Goal: Register for event/course

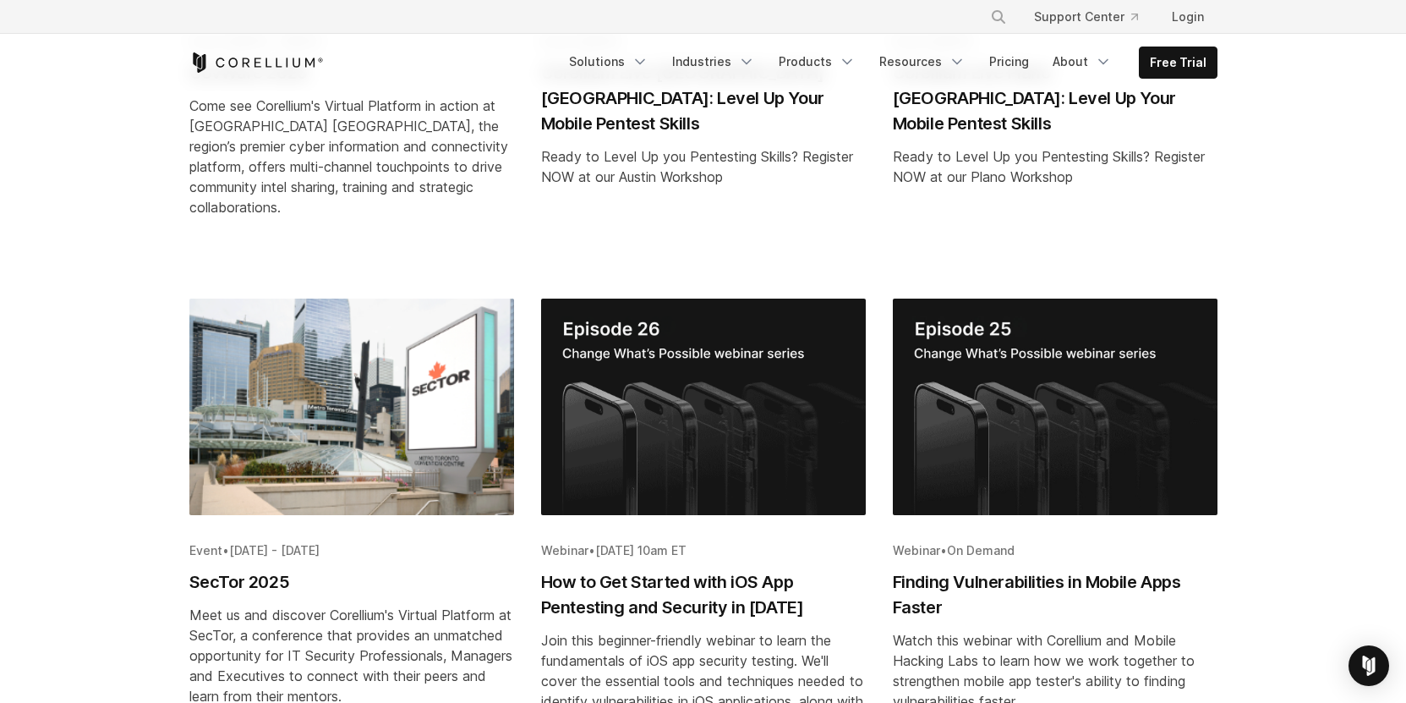
scroll to position [699, 0]
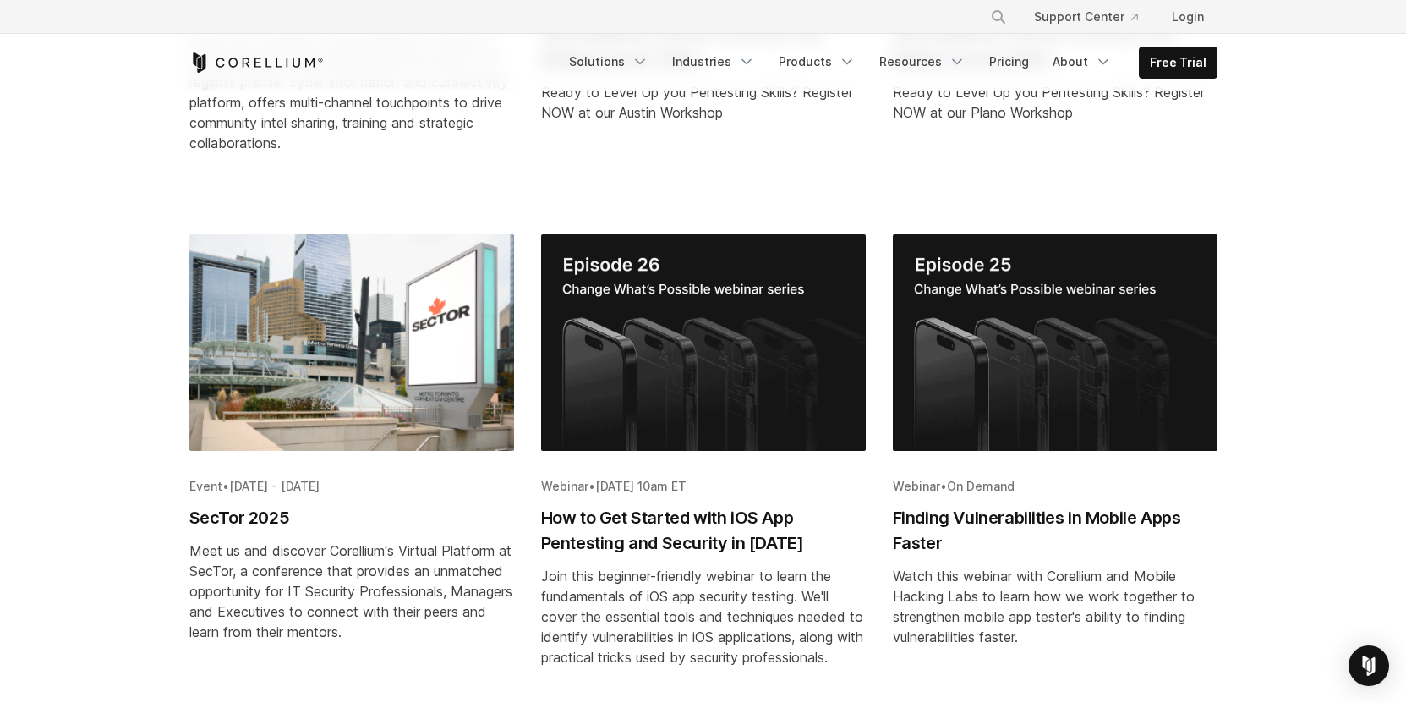
click at [654, 505] on h2 "How to Get Started with iOS App Pentesting and Security in 2025" at bounding box center [703, 530] width 325 height 51
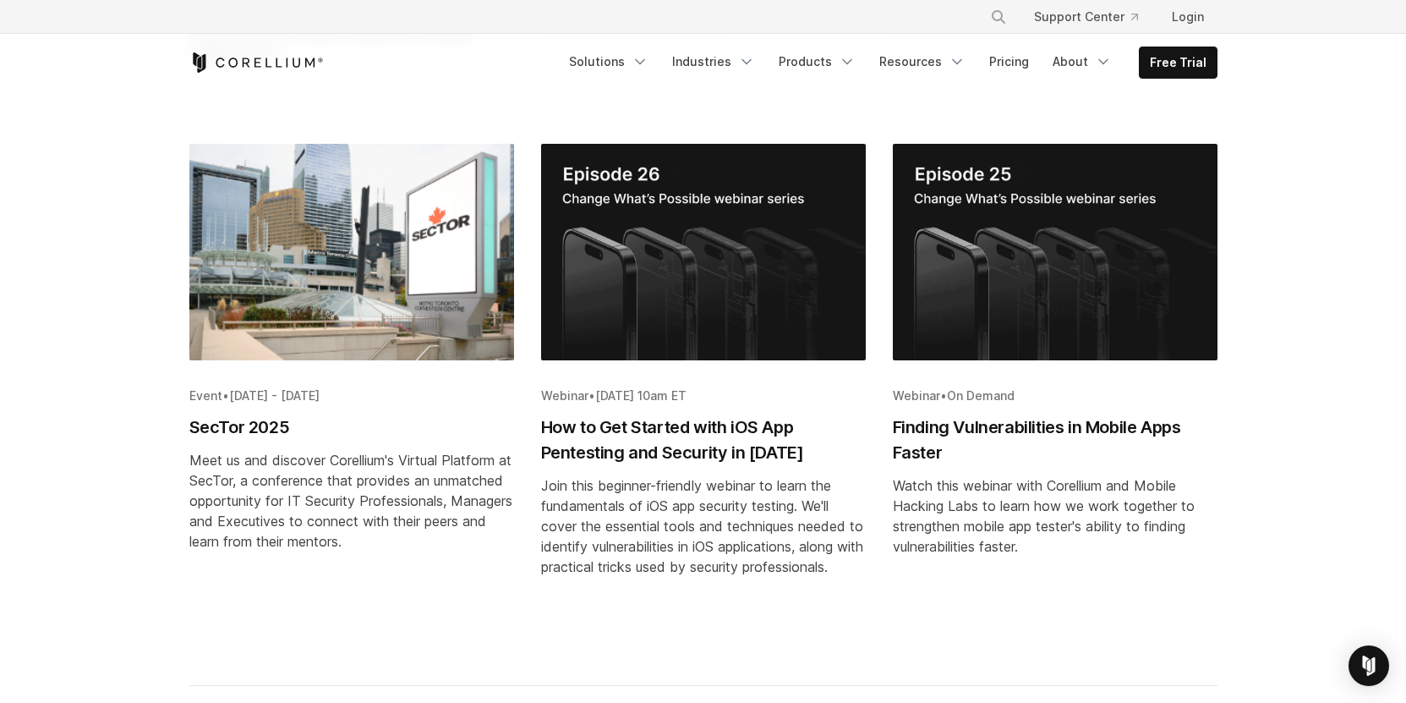
scroll to position [1056, 0]
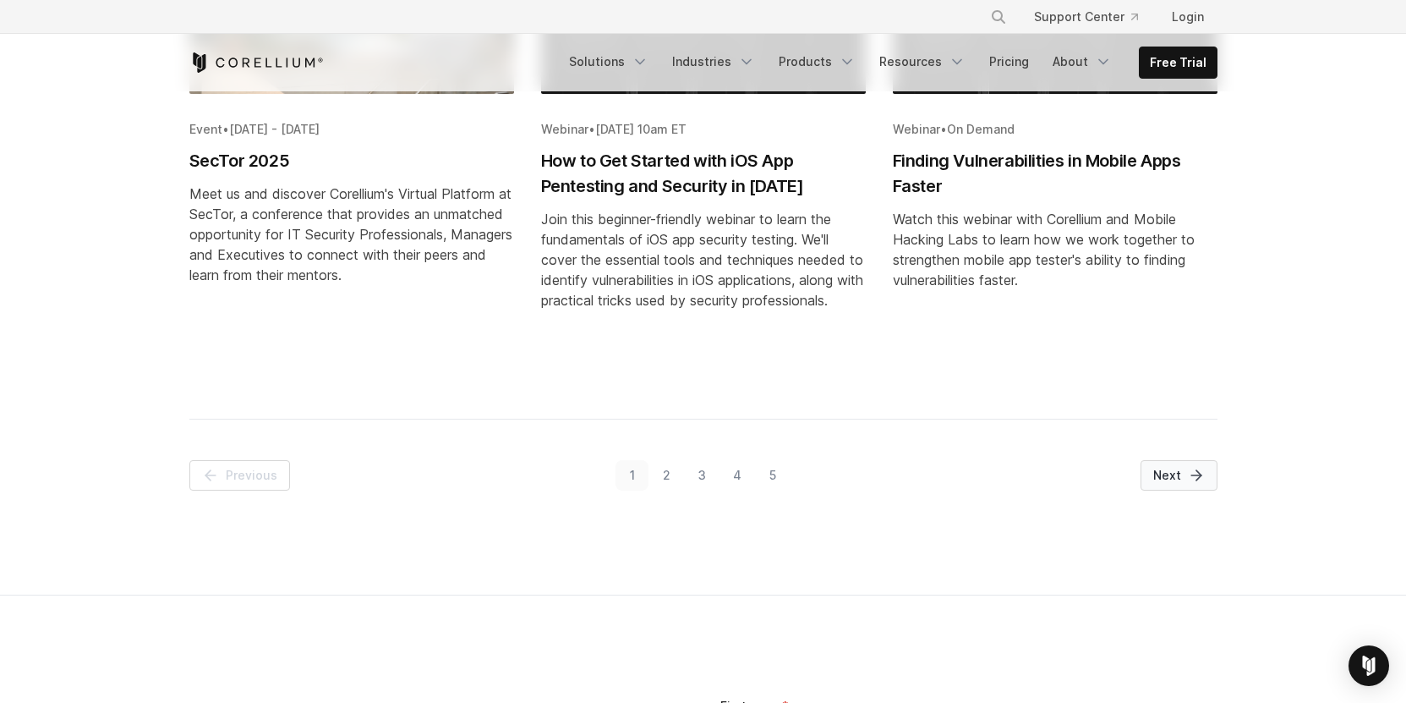
click at [1190, 480] on icon "Pagination" at bounding box center [1196, 475] width 17 height 17
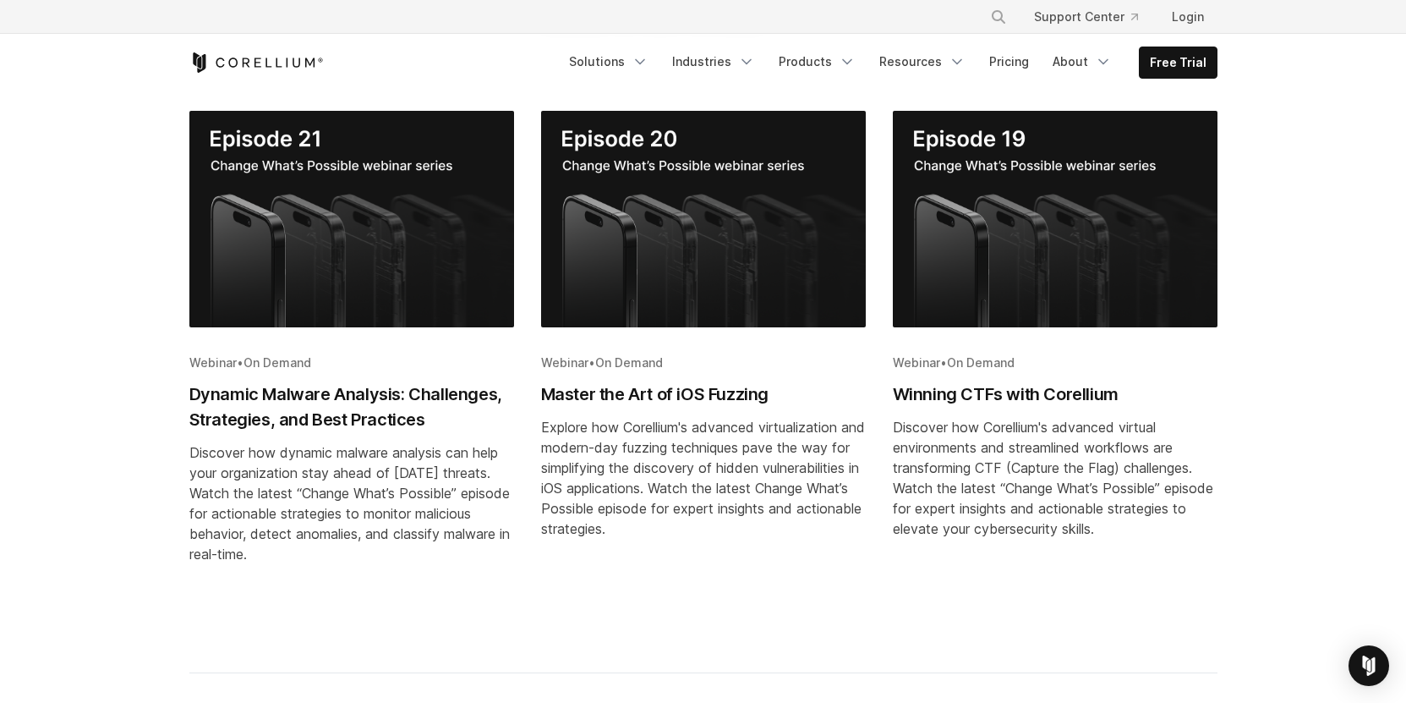
scroll to position [818, 0]
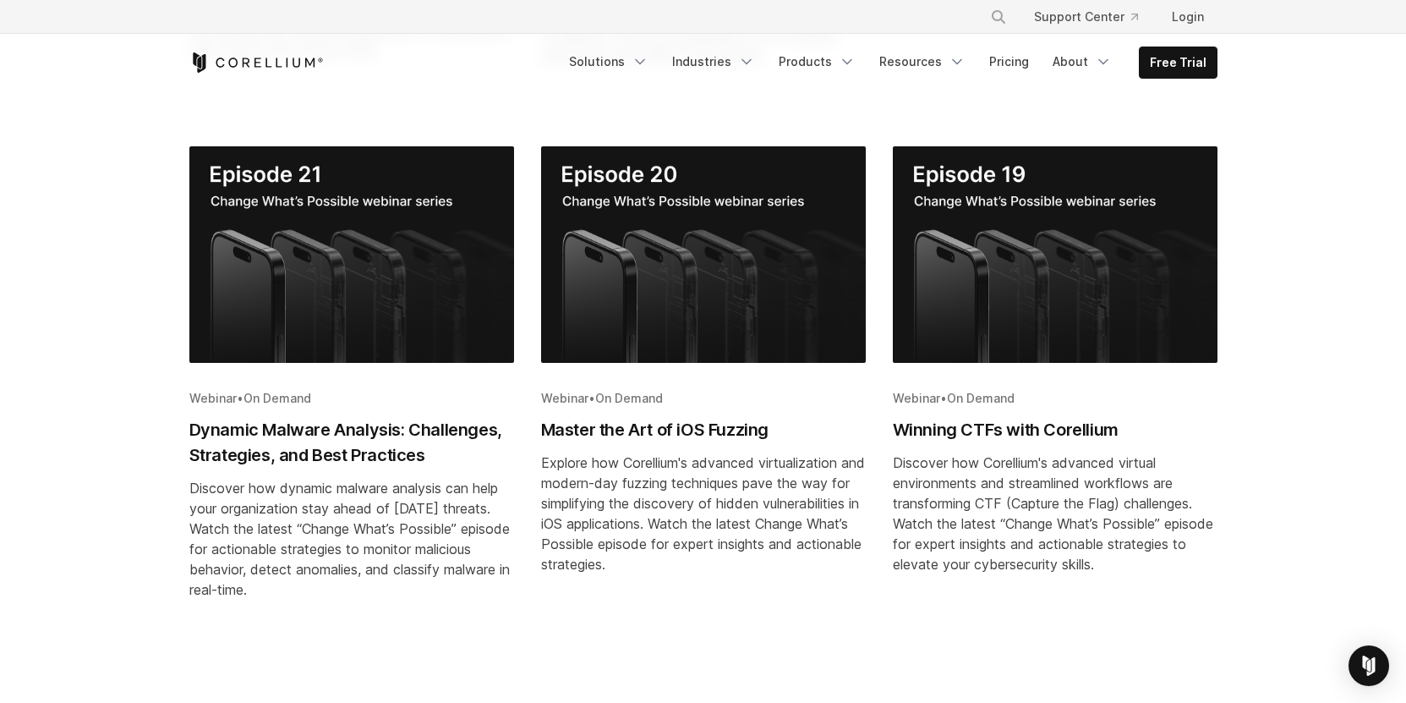
click at [639, 430] on h2 "Master the Art of iOS Fuzzing" at bounding box center [703, 429] width 325 height 25
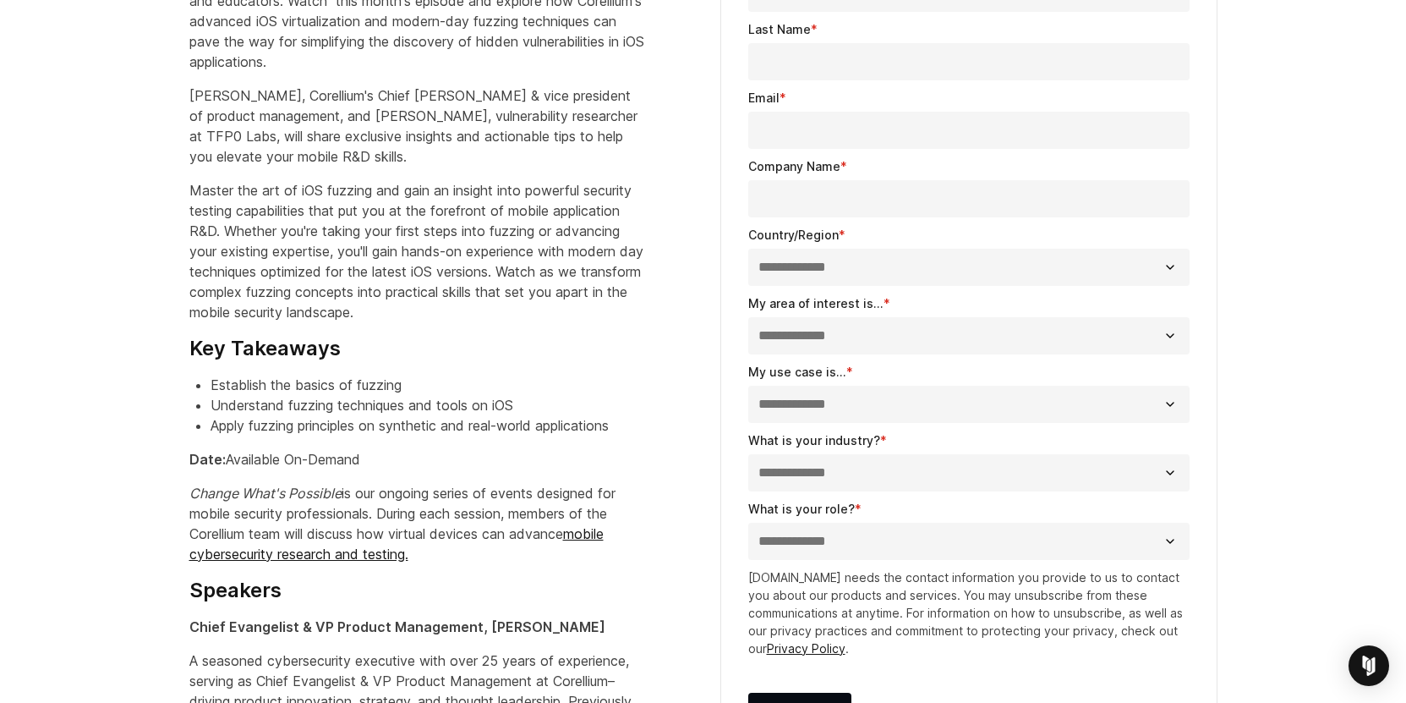
scroll to position [851, 0]
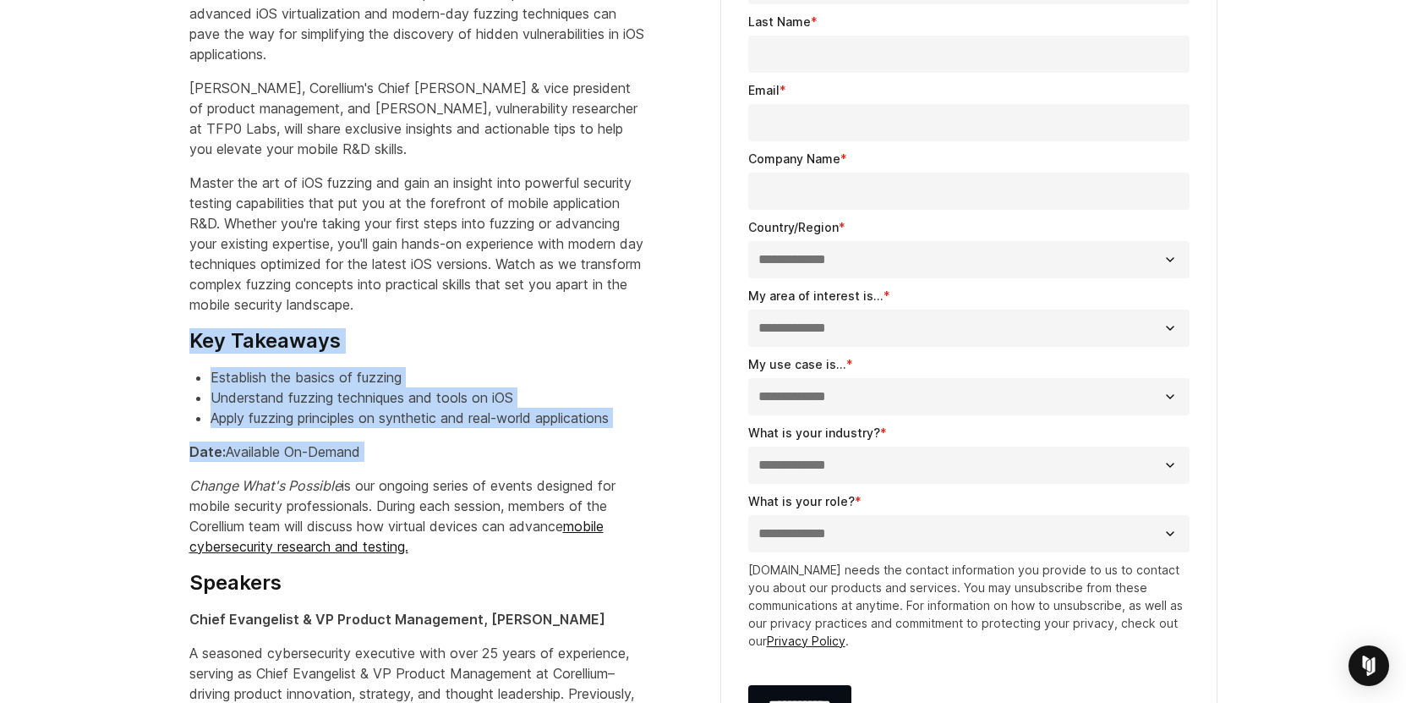
drag, startPoint x: 393, startPoint y: 463, endPoint x: 144, endPoint y: 337, distance: 279.4
click at [144, 337] on section "Change What's Possible Webinar Series Virtual Event: Master the Art of iOS Fuzz…" at bounding box center [703, 467] width 1406 height 1419
click at [155, 389] on section "Change What's Possible Webinar Series Virtual Event: Master the Art of iOS Fuzz…" at bounding box center [703, 467] width 1406 height 1419
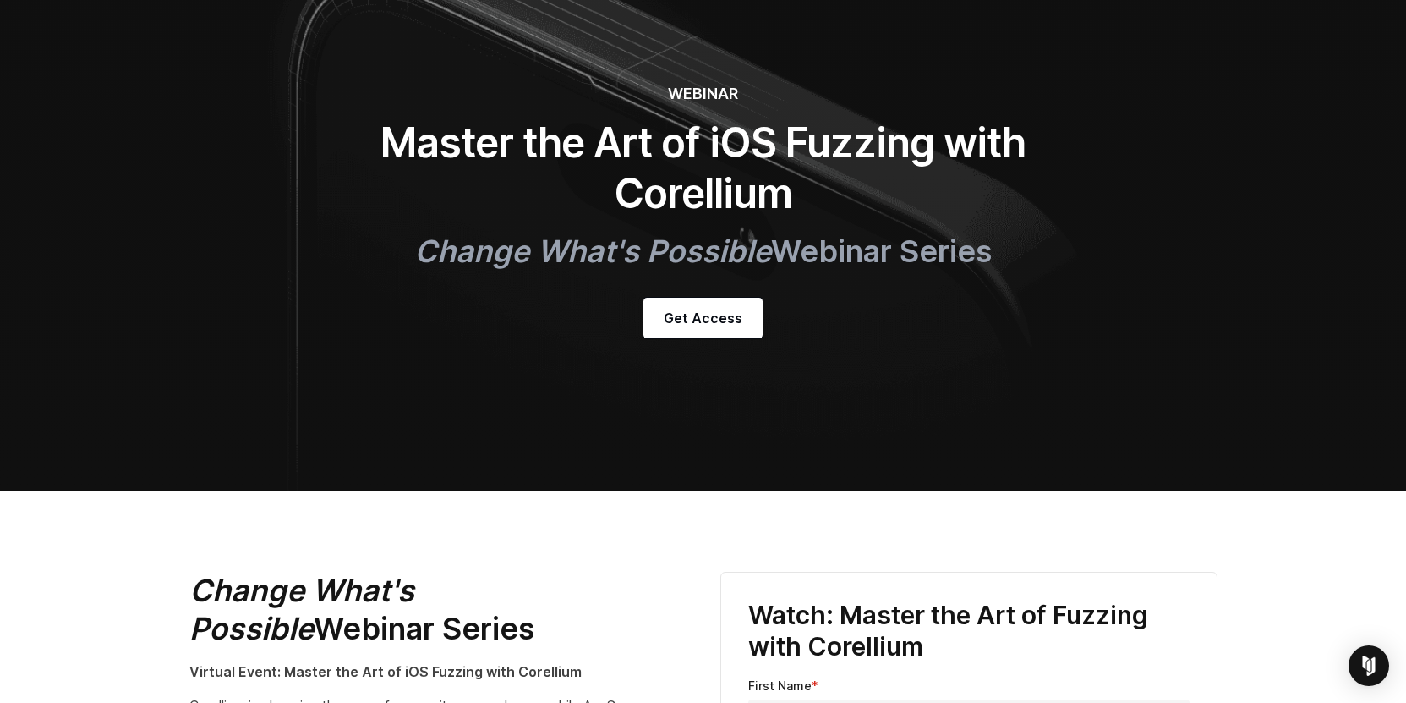
scroll to position [0, 0]
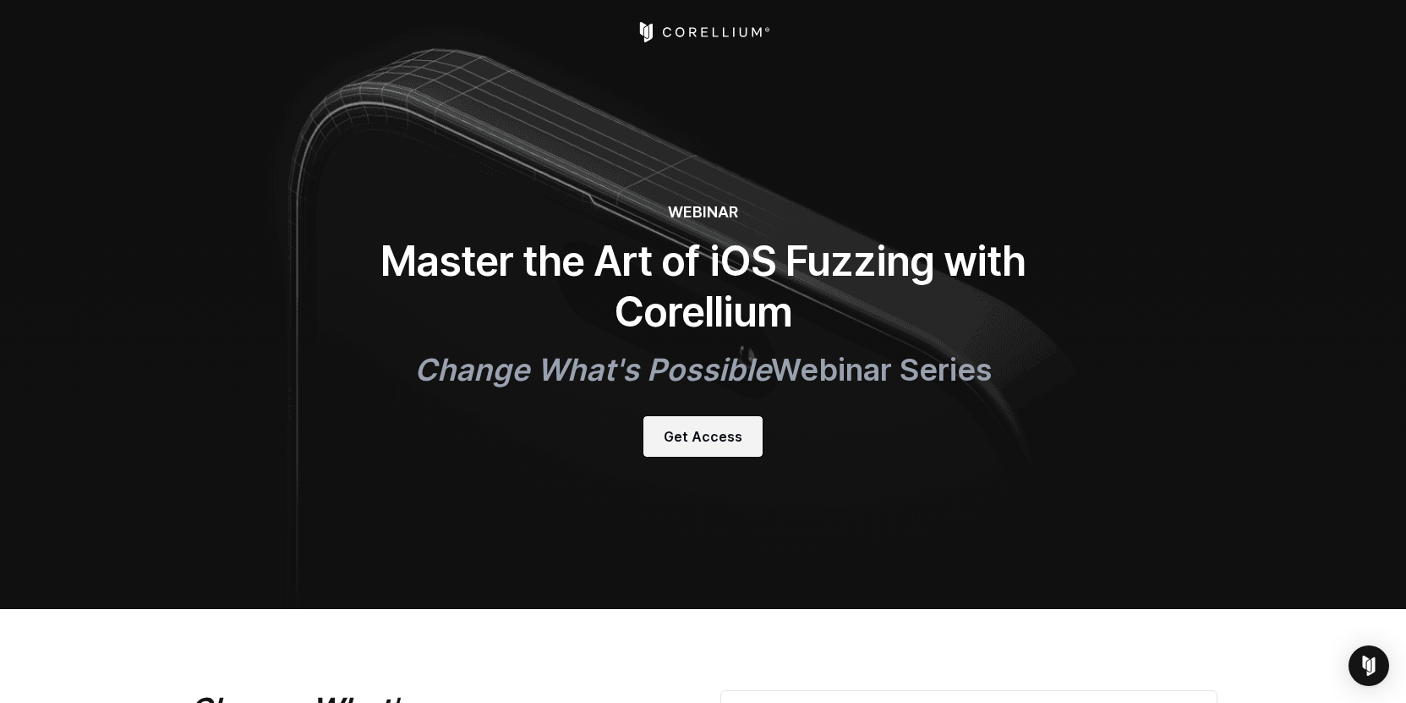
click at [687, 435] on span "Get Access" at bounding box center [703, 436] width 79 height 20
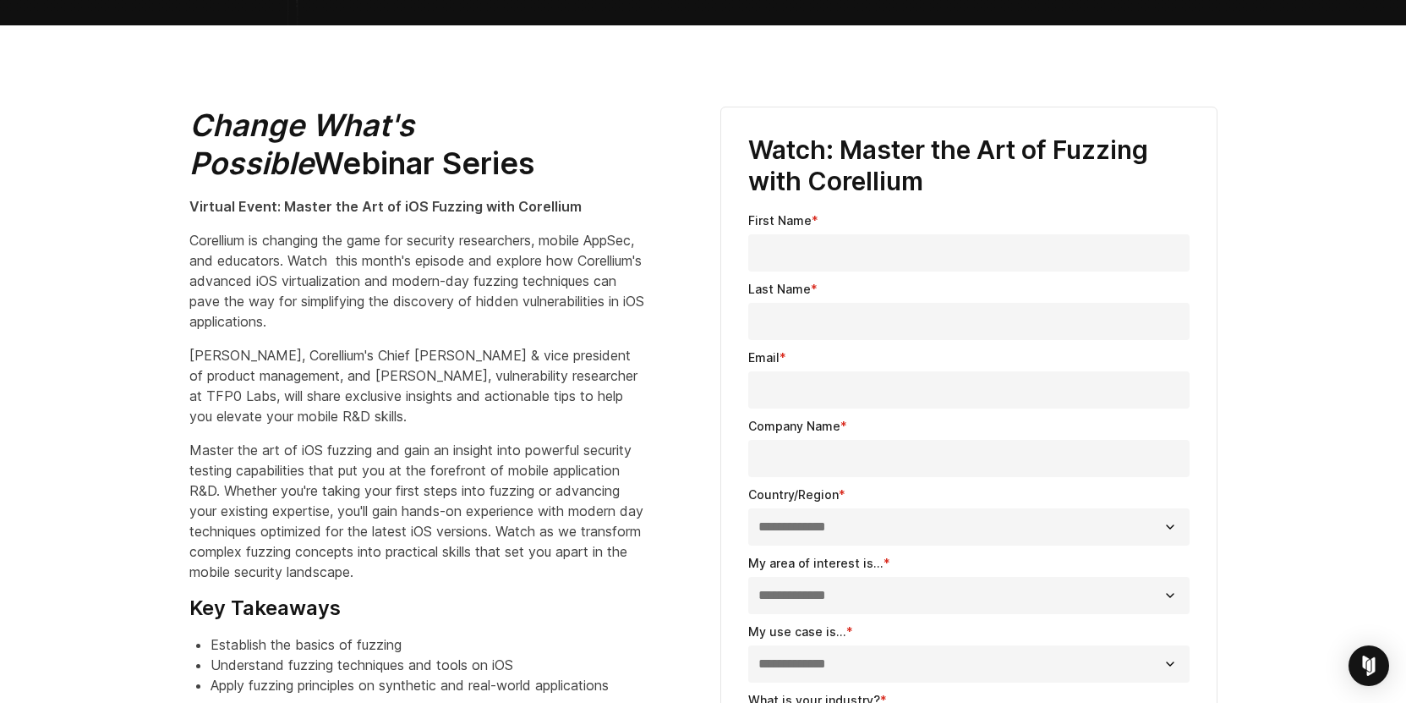
scroll to position [630, 0]
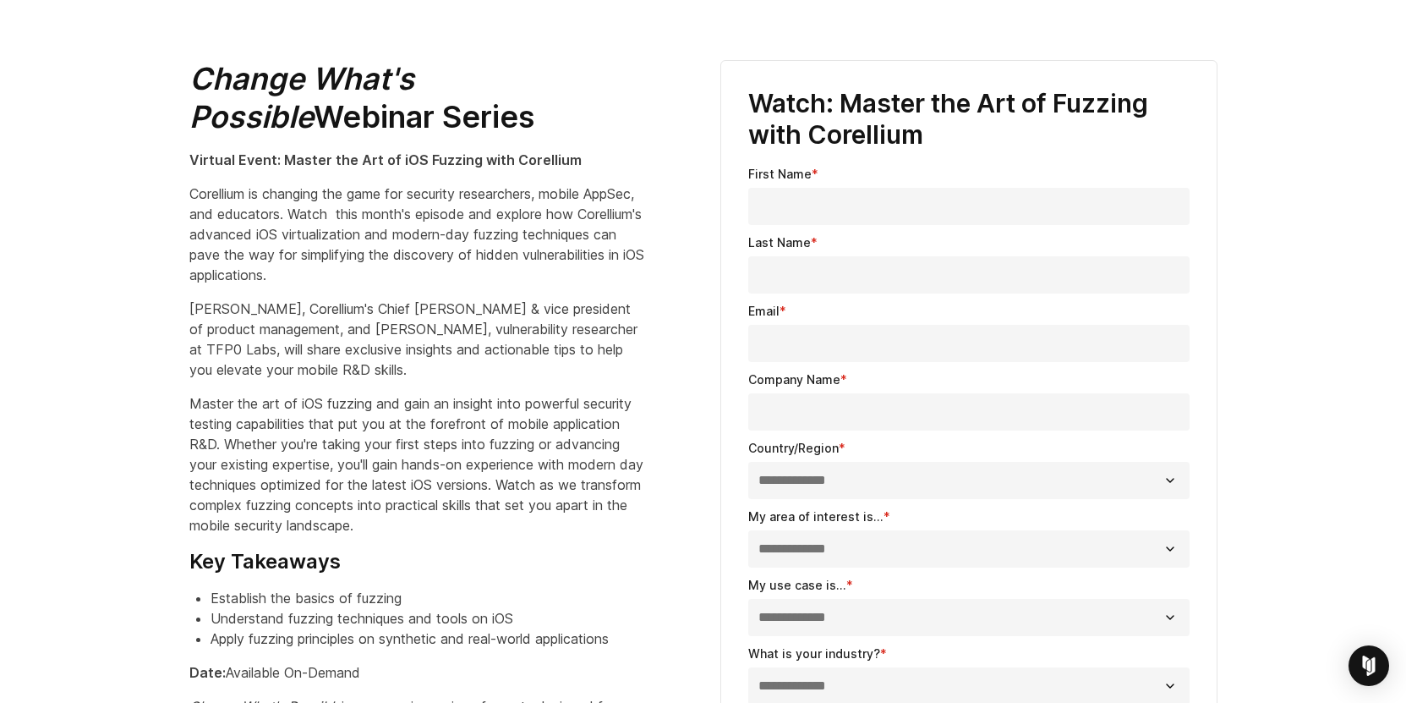
click at [838, 181] on div "First Name *" at bounding box center [968, 195] width 441 height 60
